Goal: Task Accomplishment & Management: Manage account settings

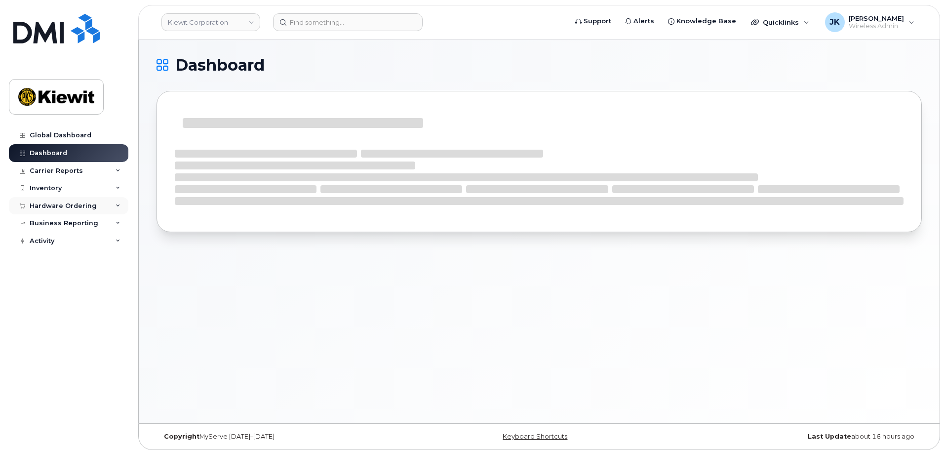
click at [55, 205] on div "Hardware Ordering" at bounding box center [63, 206] width 67 height 8
click at [66, 247] on link "Orders" at bounding box center [77, 243] width 102 height 19
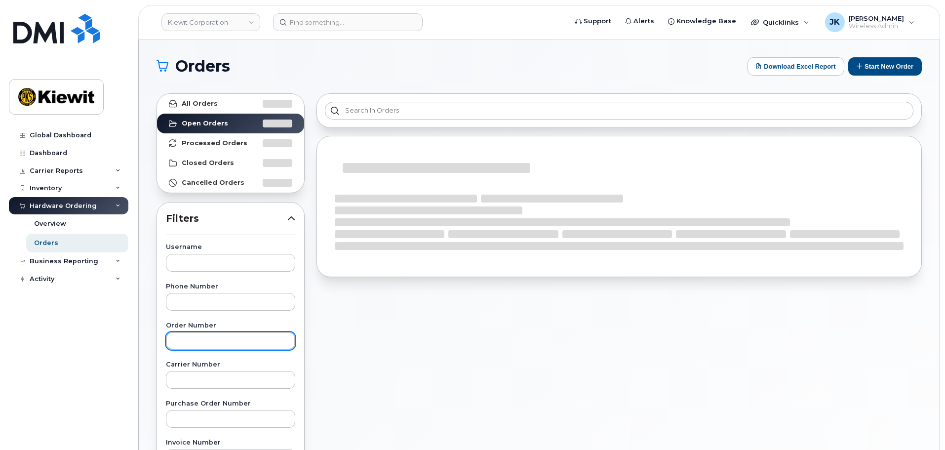
click at [235, 338] on input "text" at bounding box center [230, 341] width 129 height 18
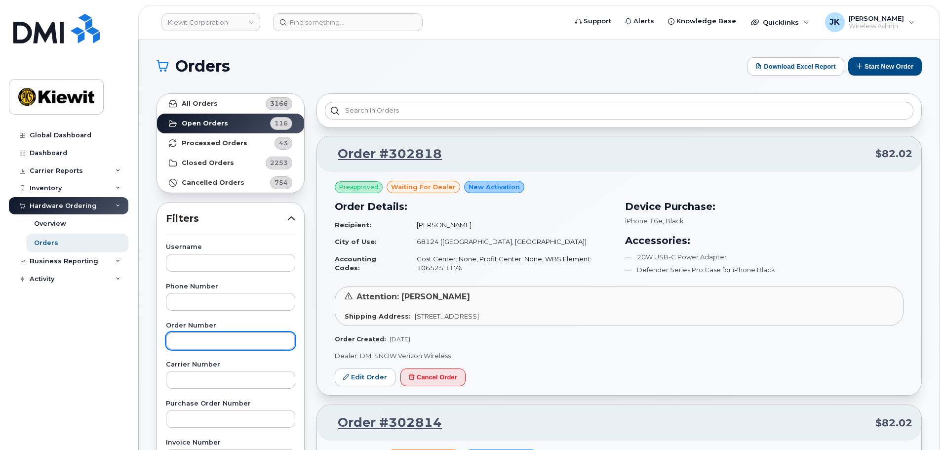
paste input "302664"
type input "302664"
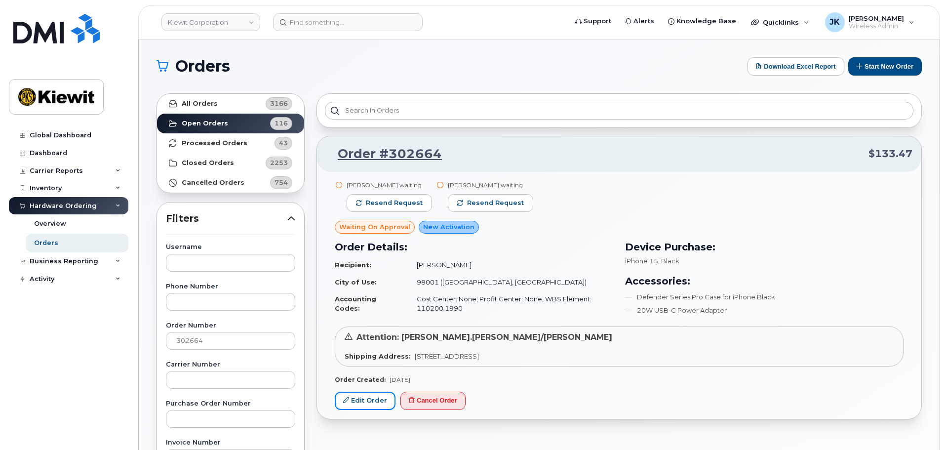
drag, startPoint x: 367, startPoint y: 406, endPoint x: 396, endPoint y: 377, distance: 41.2
click at [367, 406] on link "Edit Order" at bounding box center [365, 401] width 61 height 18
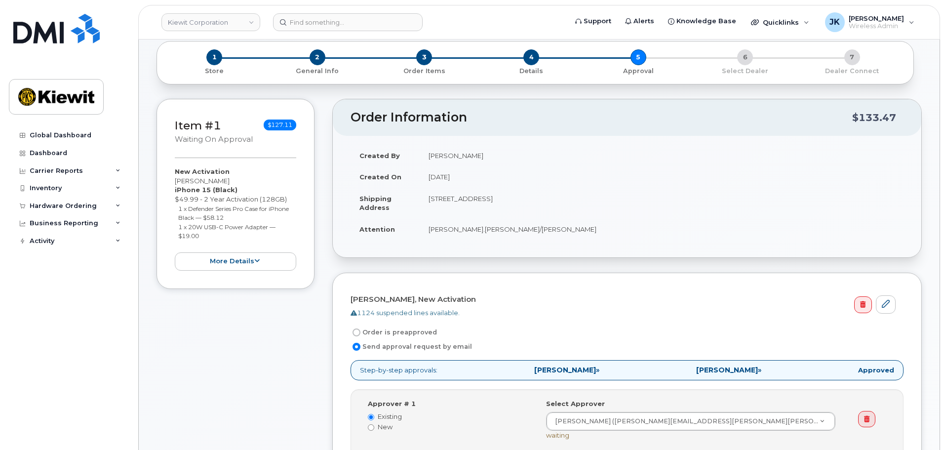
scroll to position [99, 0]
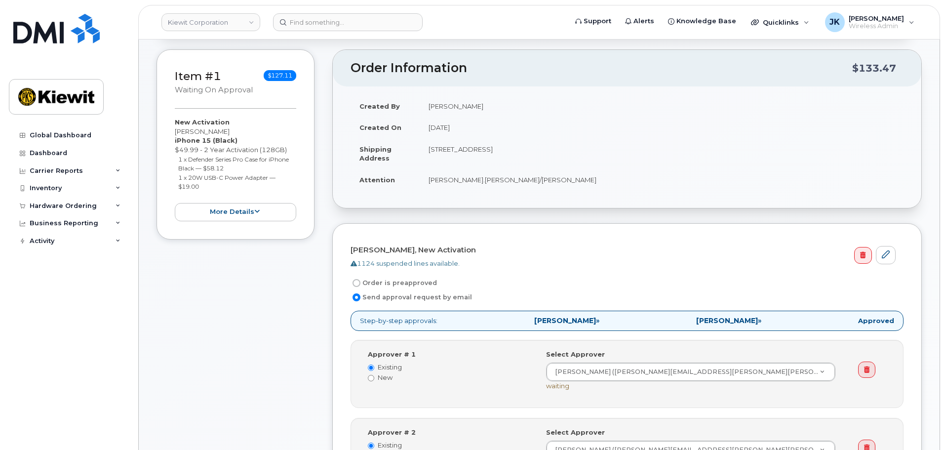
click at [356, 282] on input "Order is preapproved" at bounding box center [357, 283] width 8 height 8
radio input "true"
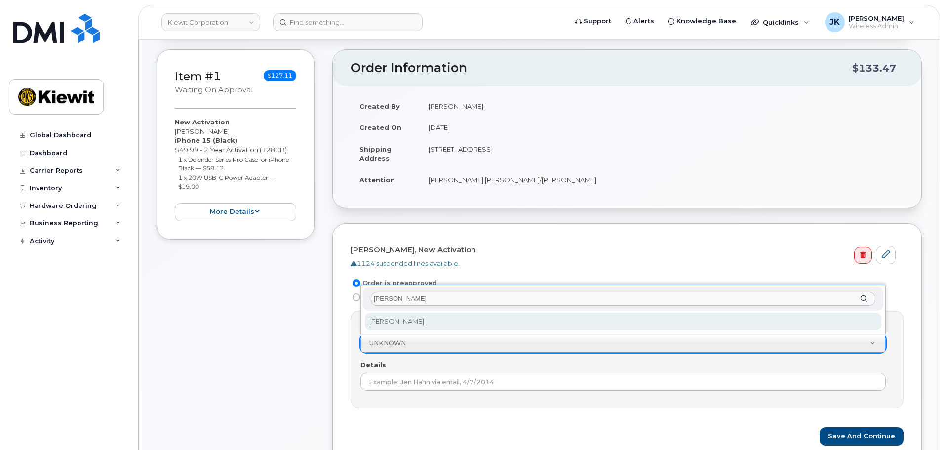
type input "[PERSON_NAME]"
select select "2149666"
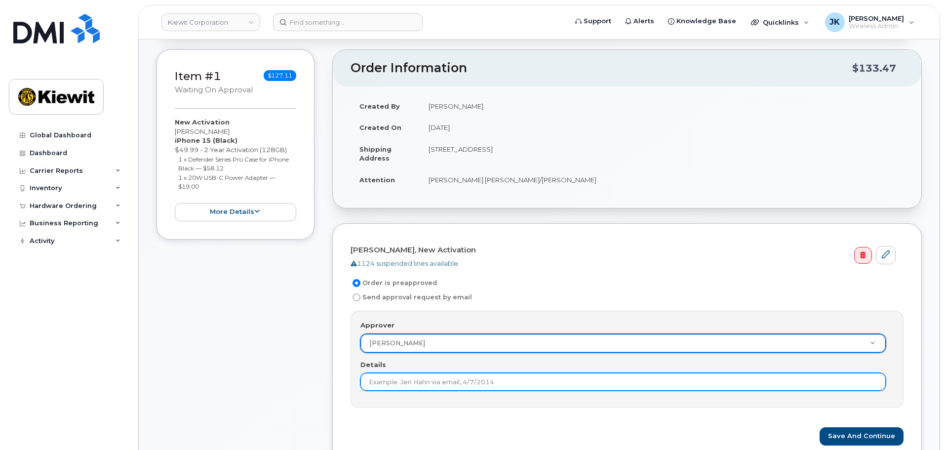
click at [437, 386] on input "Details" at bounding box center [623, 382] width 525 height 18
type input "2nd approval not needed."
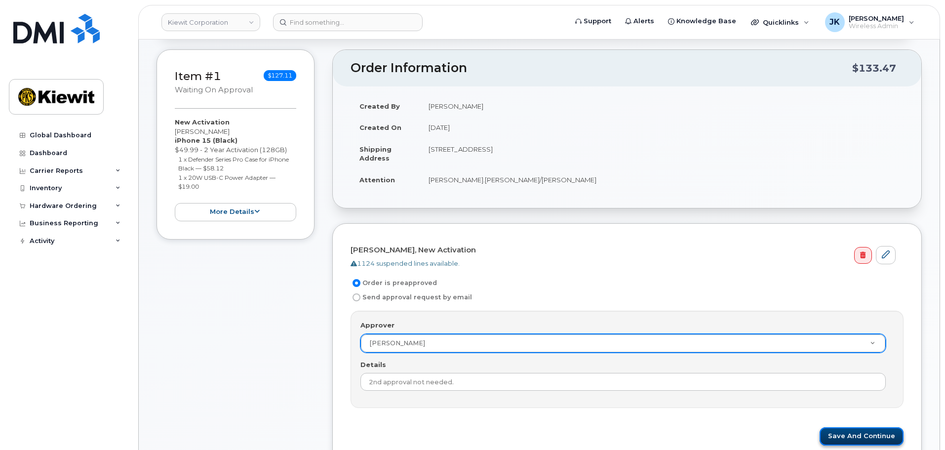
click at [847, 438] on button "Save and Continue" at bounding box center [862, 436] width 84 height 18
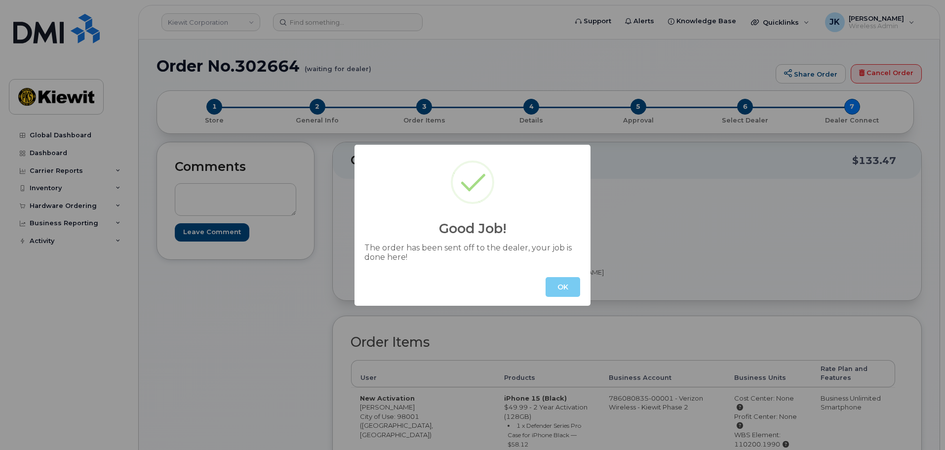
click at [568, 280] on button "OK" at bounding box center [563, 287] width 35 height 20
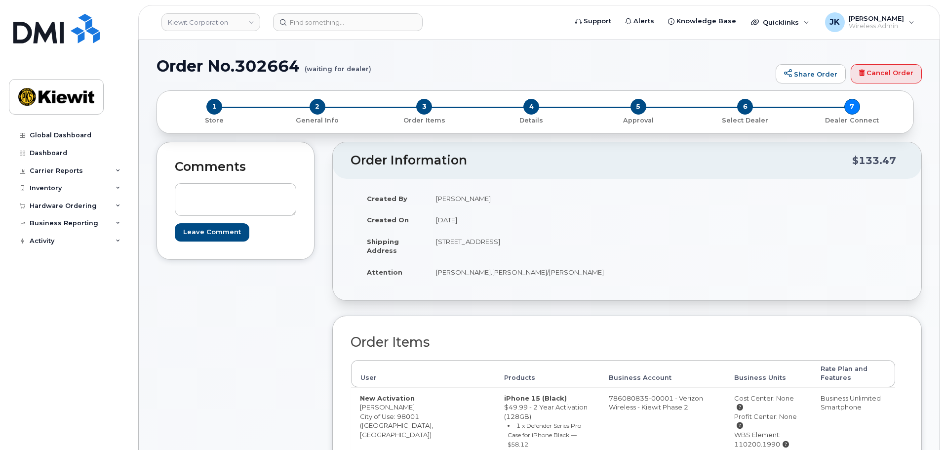
click at [180, 324] on div "Comments Leave Comment" at bounding box center [236, 368] width 158 height 453
